Goal: Entertainment & Leisure: Consume media (video, audio)

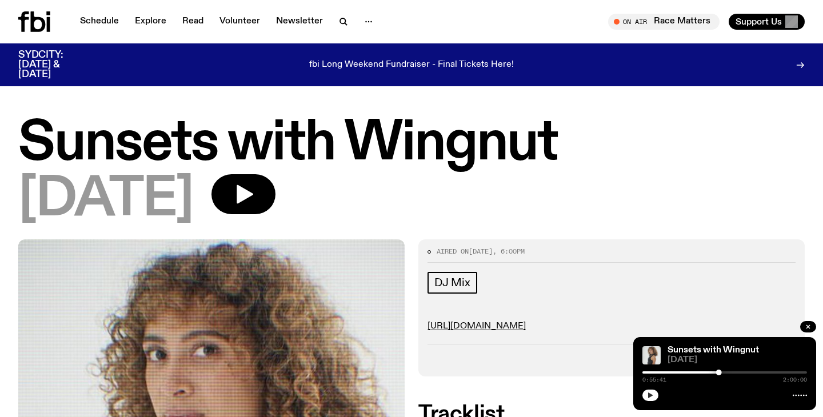
click at [655, 400] on button "button" at bounding box center [650, 395] width 16 height 11
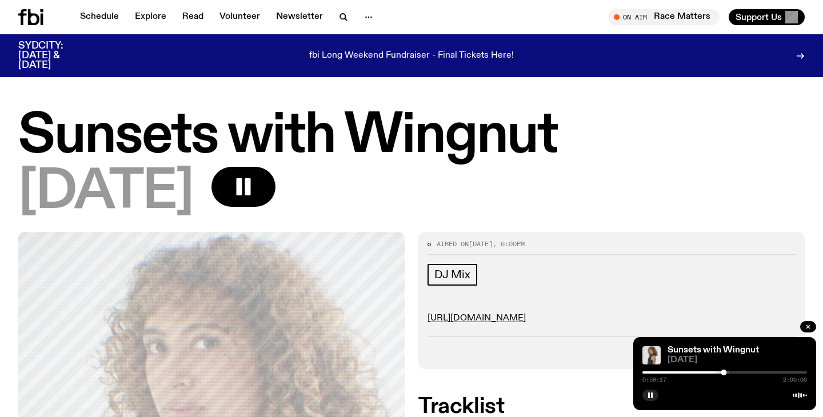
scroll to position [18, 0]
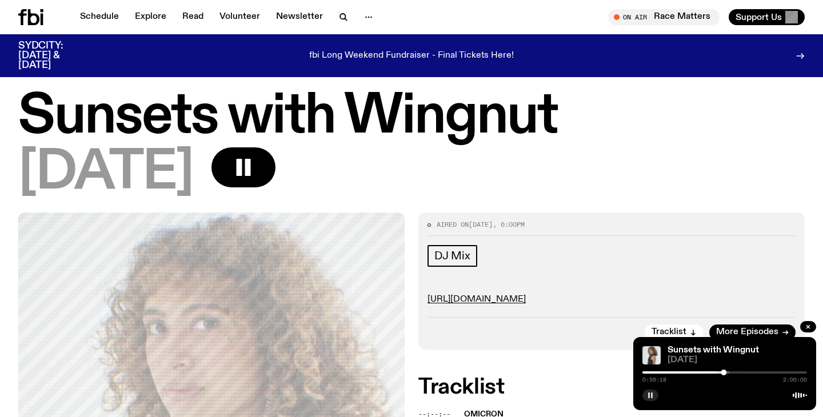
click at [650, 396] on icon "button" at bounding box center [650, 395] width 7 height 7
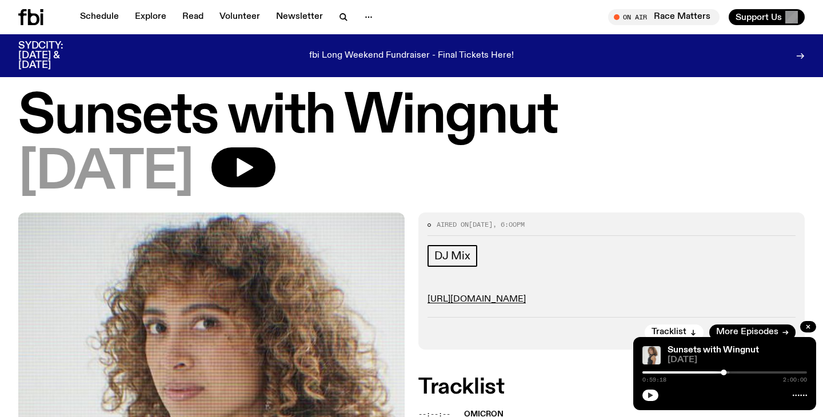
click at [649, 397] on icon "button" at bounding box center [650, 396] width 5 height 6
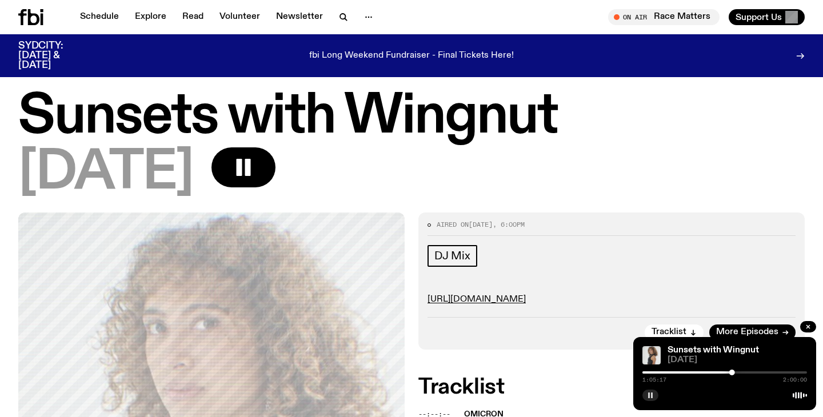
click at [642, 390] on button "button" at bounding box center [650, 395] width 16 height 11
